Goal: Information Seeking & Learning: Understand process/instructions

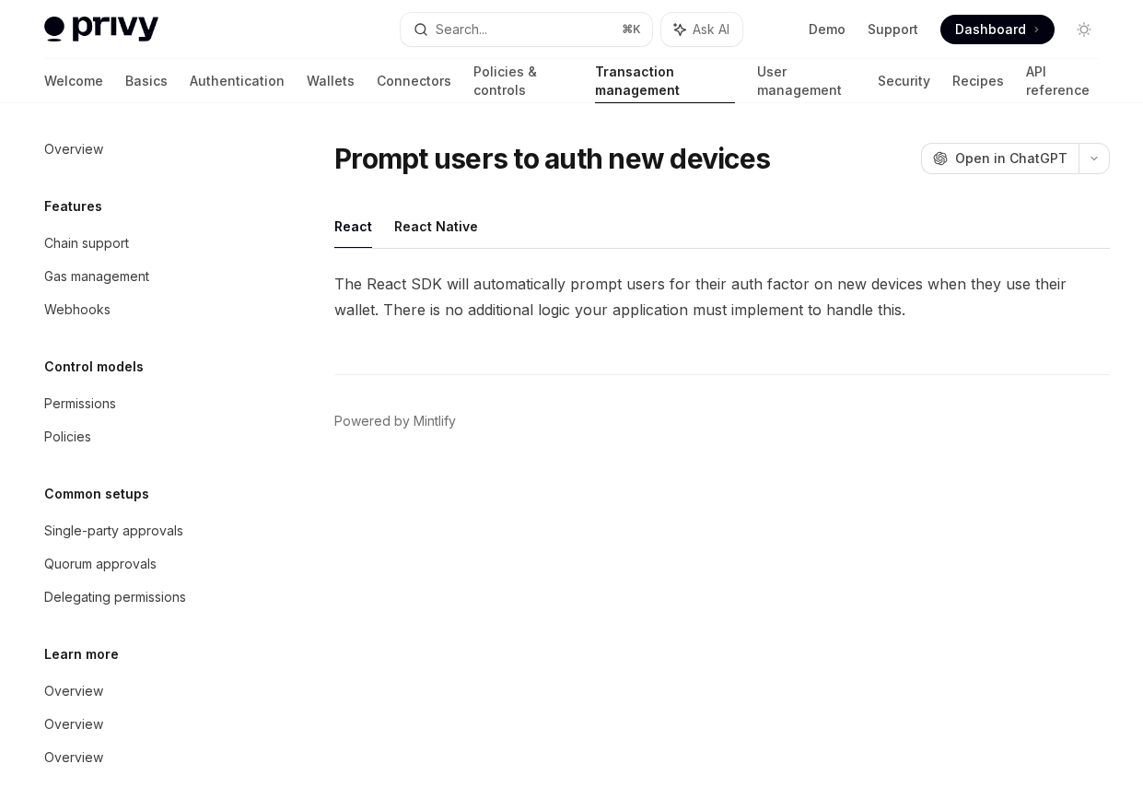
click at [418, 301] on span "The React SDK will automatically prompt users for their auth factor on new devi…" at bounding box center [722, 297] width 776 height 52
click at [420, 234] on button "React Native" at bounding box center [436, 225] width 84 height 43
type textarea "*"
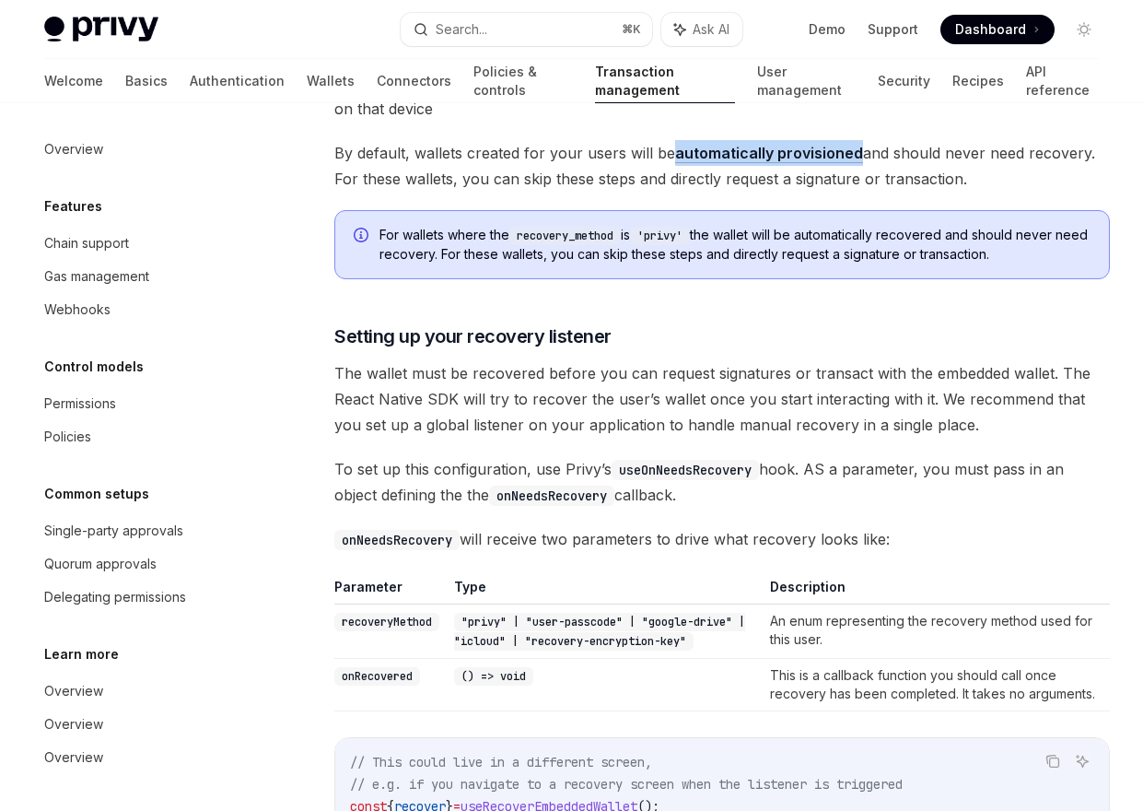
scroll to position [200, 0]
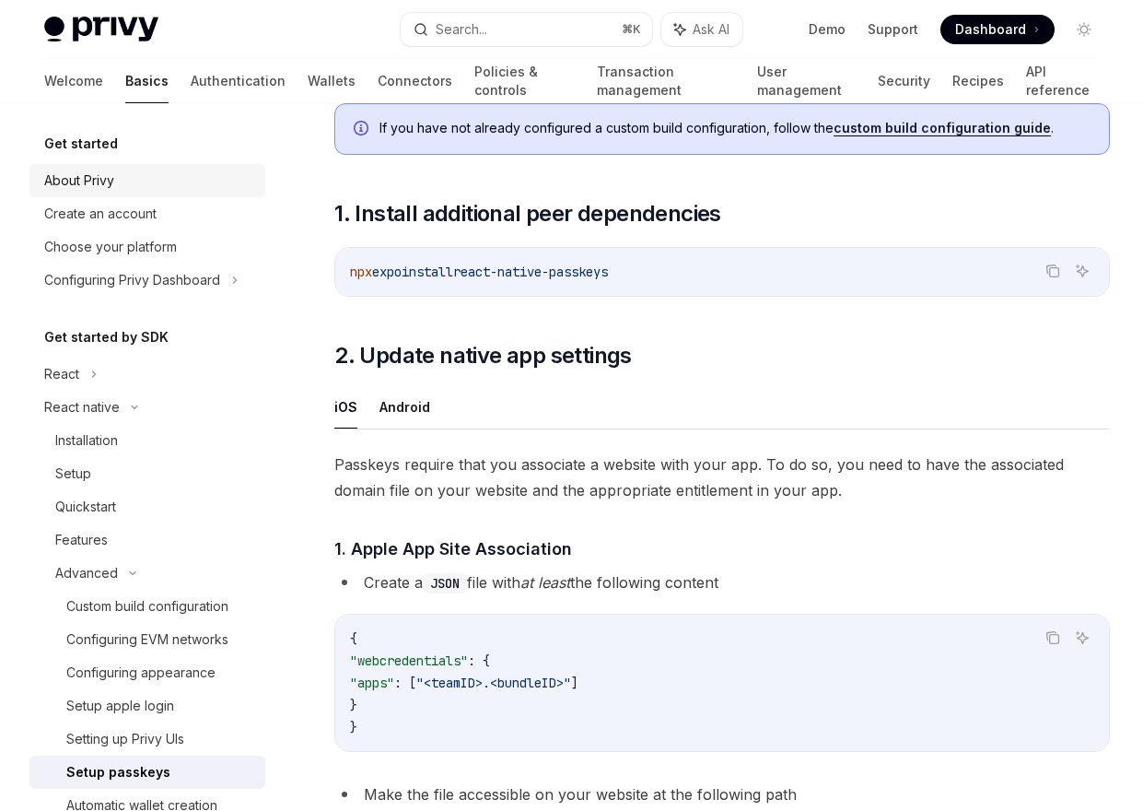
scroll to position [277, 0]
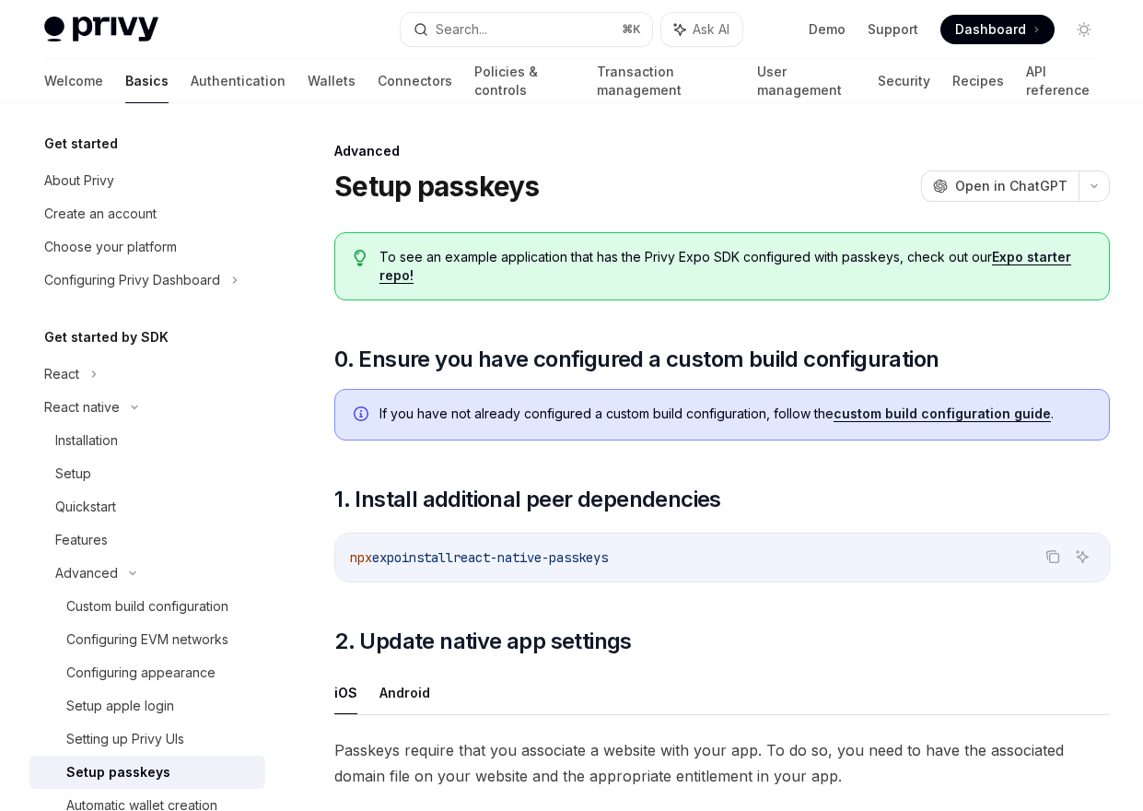
scroll to position [277, 0]
